Goal: Information Seeking & Learning: Find specific fact

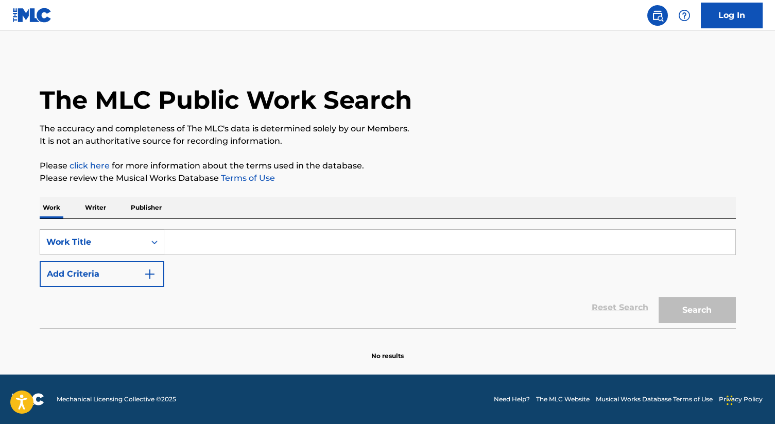
click at [134, 244] on div "Work Title" at bounding box center [92, 242] width 93 height 12
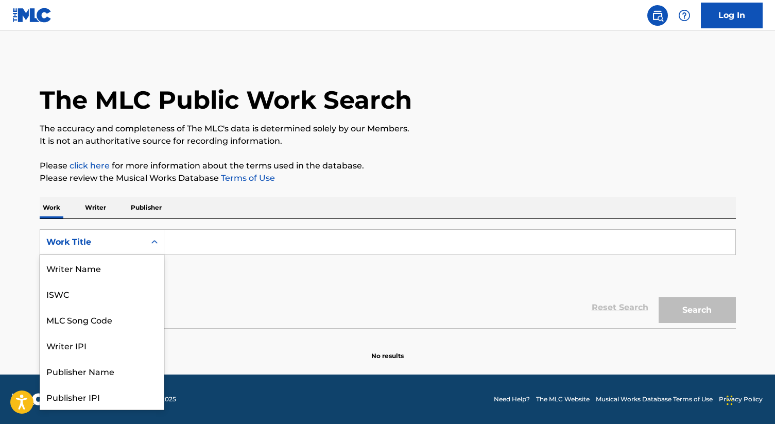
scroll to position [52, 0]
click at [130, 267] on div "MLC Song Code" at bounding box center [102, 268] width 124 height 26
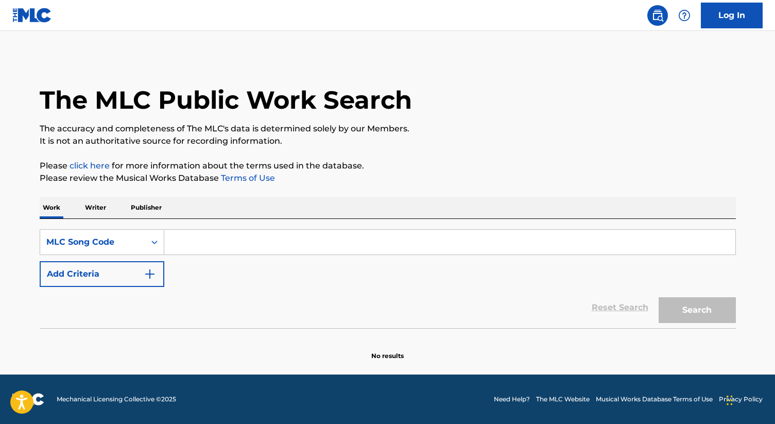
click at [205, 239] on input "Search Form" at bounding box center [449, 242] width 571 height 25
paste input "SI7PRA"
click at [659, 297] on button "Search" at bounding box center [697, 310] width 77 height 26
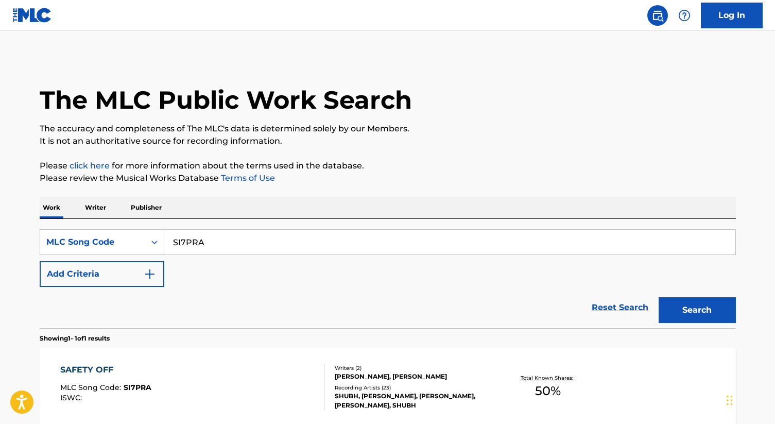
scroll to position [18, 0]
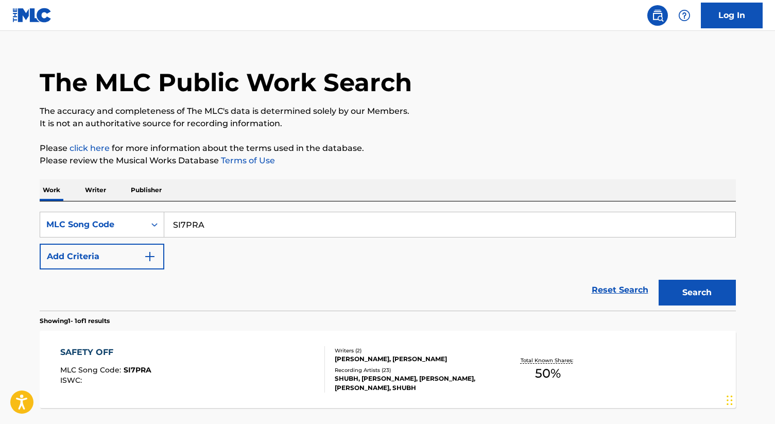
click at [243, 227] on input "SI7PRA" at bounding box center [449, 224] width 571 height 25
paste input "BCS"
type input "SI7BCS"
click at [659, 280] on button "Search" at bounding box center [697, 293] width 77 height 26
